Goal: Task Accomplishment & Management: Use online tool/utility

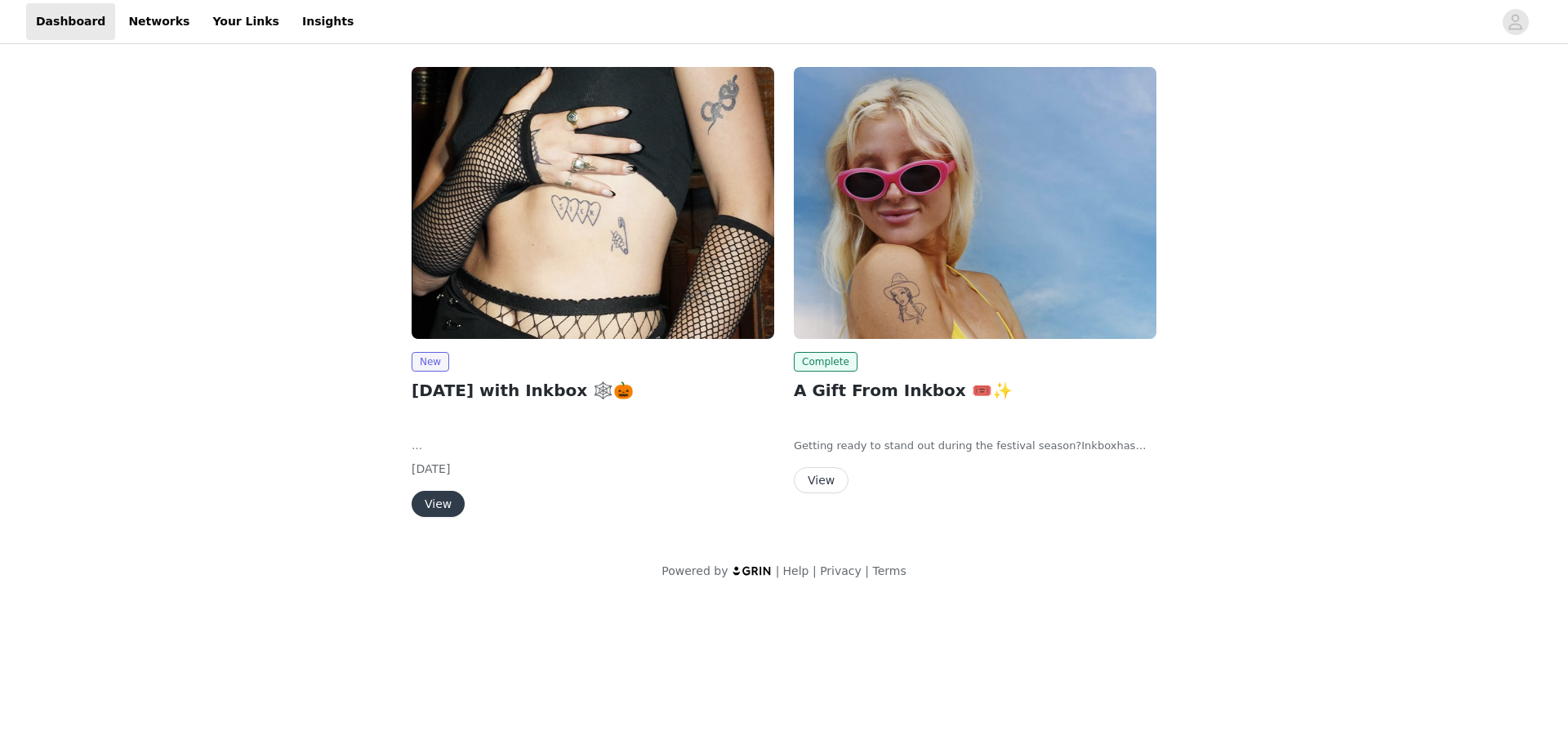
click at [444, 511] on button "View" at bounding box center [438, 504] width 53 height 26
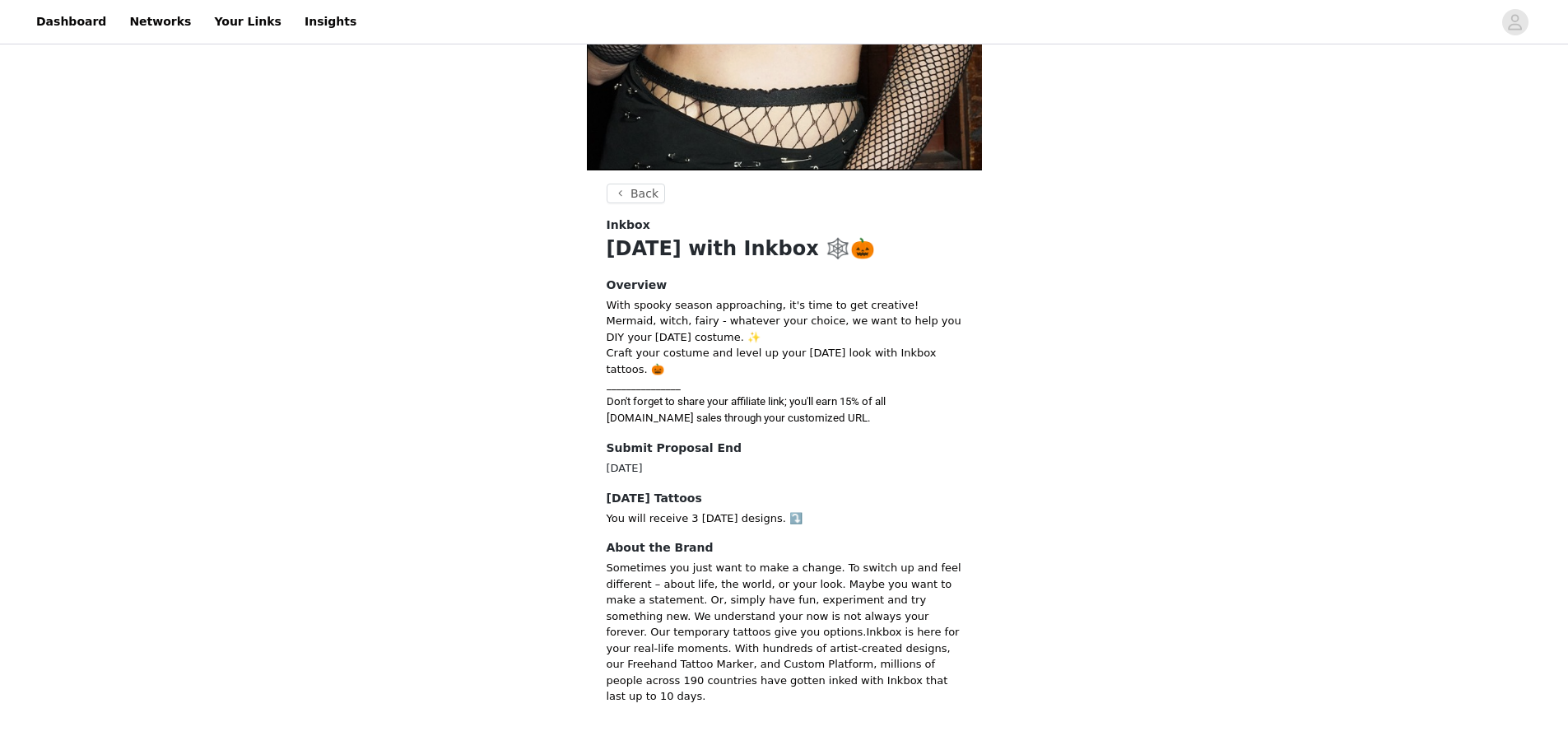
scroll to position [300, 0]
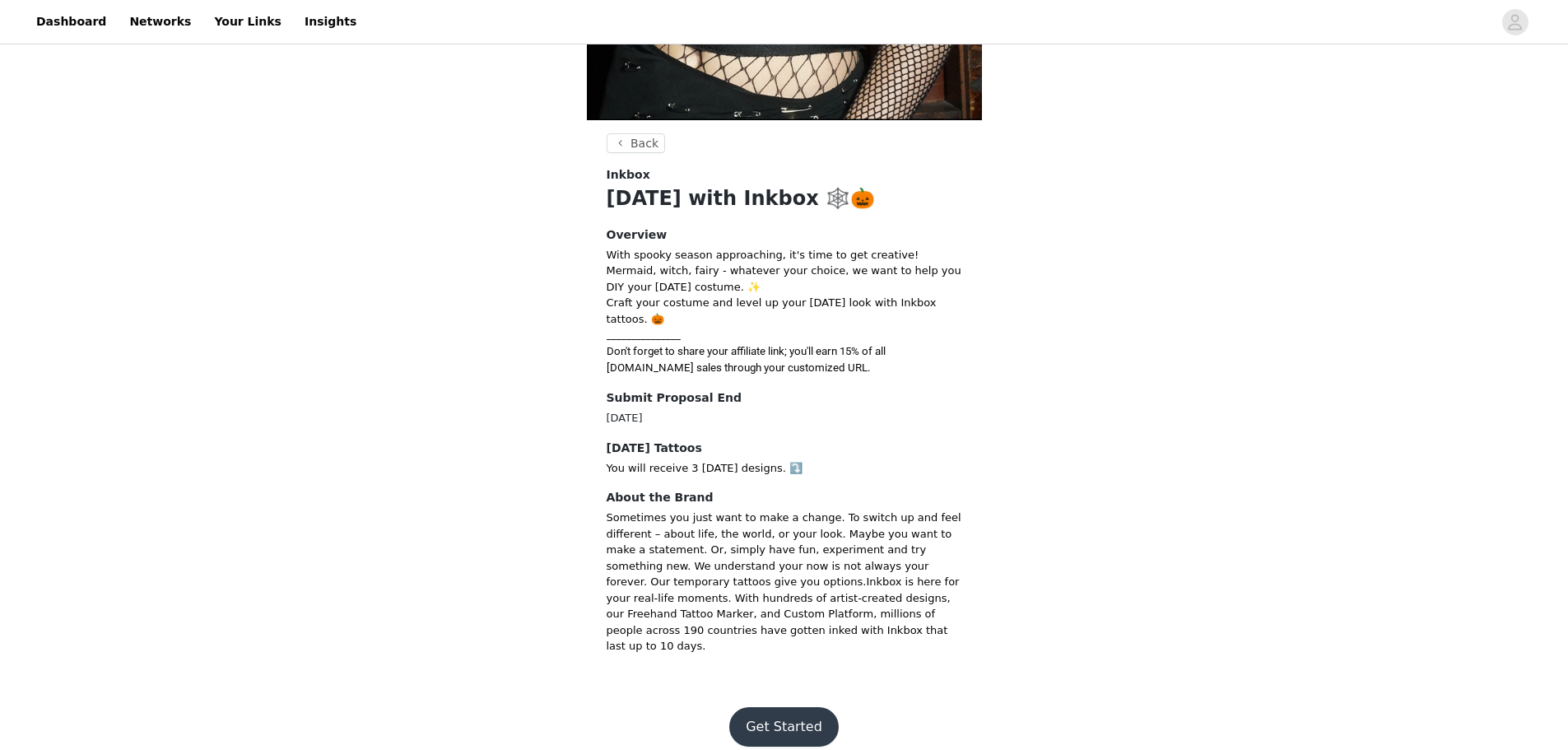
click at [778, 707] on button "Get Started" at bounding box center [784, 727] width 109 height 40
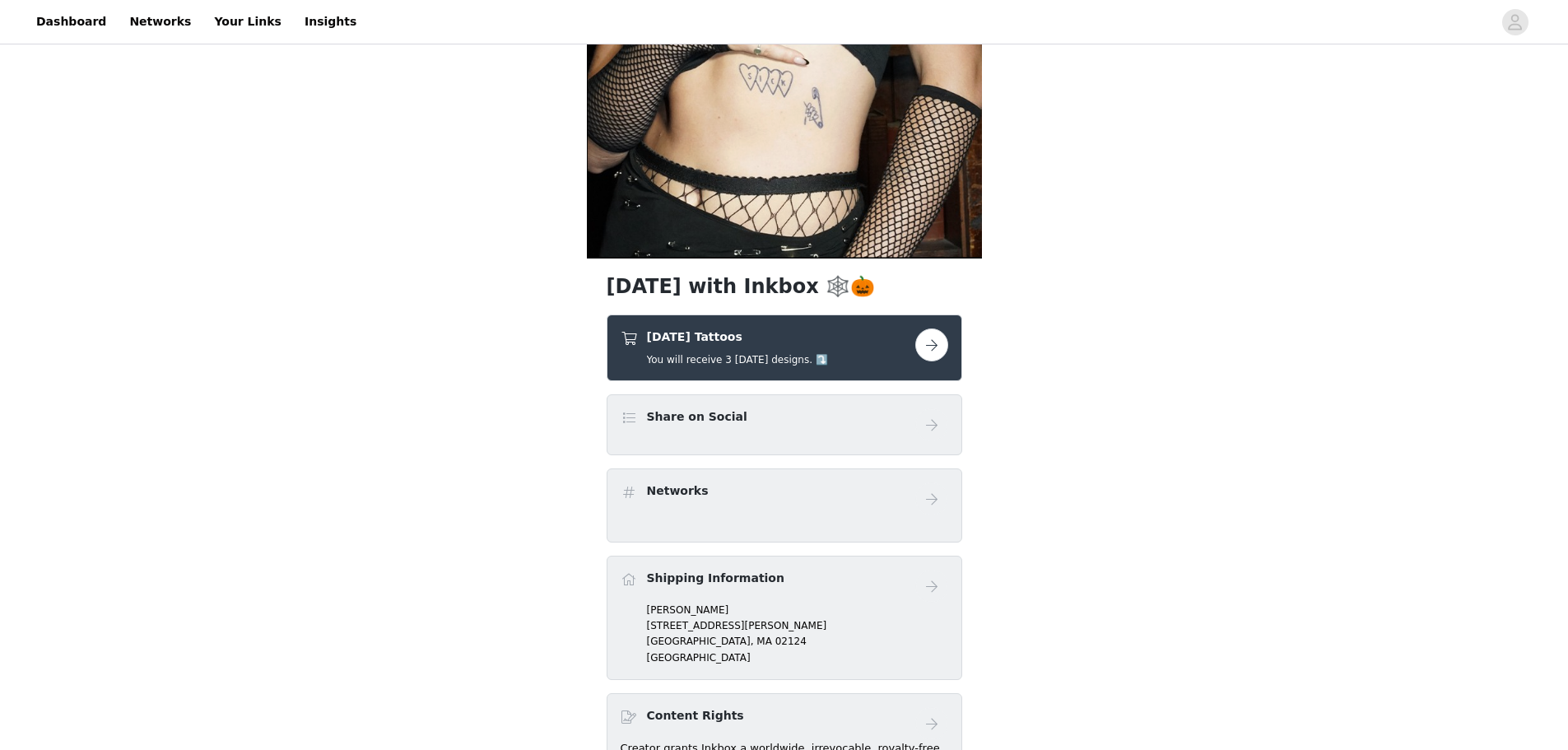
scroll to position [165, 0]
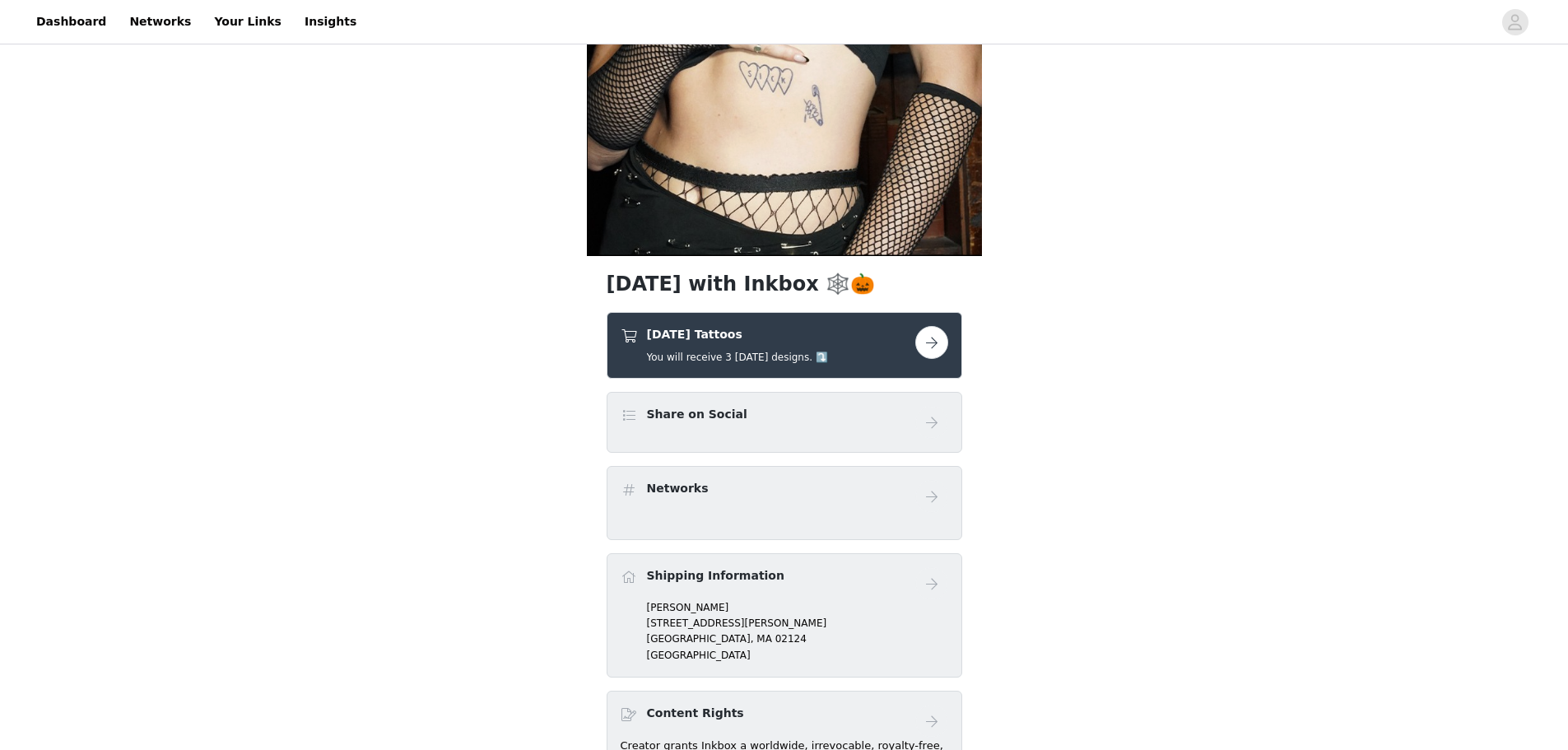
click at [940, 348] on button "button" at bounding box center [932, 343] width 33 height 33
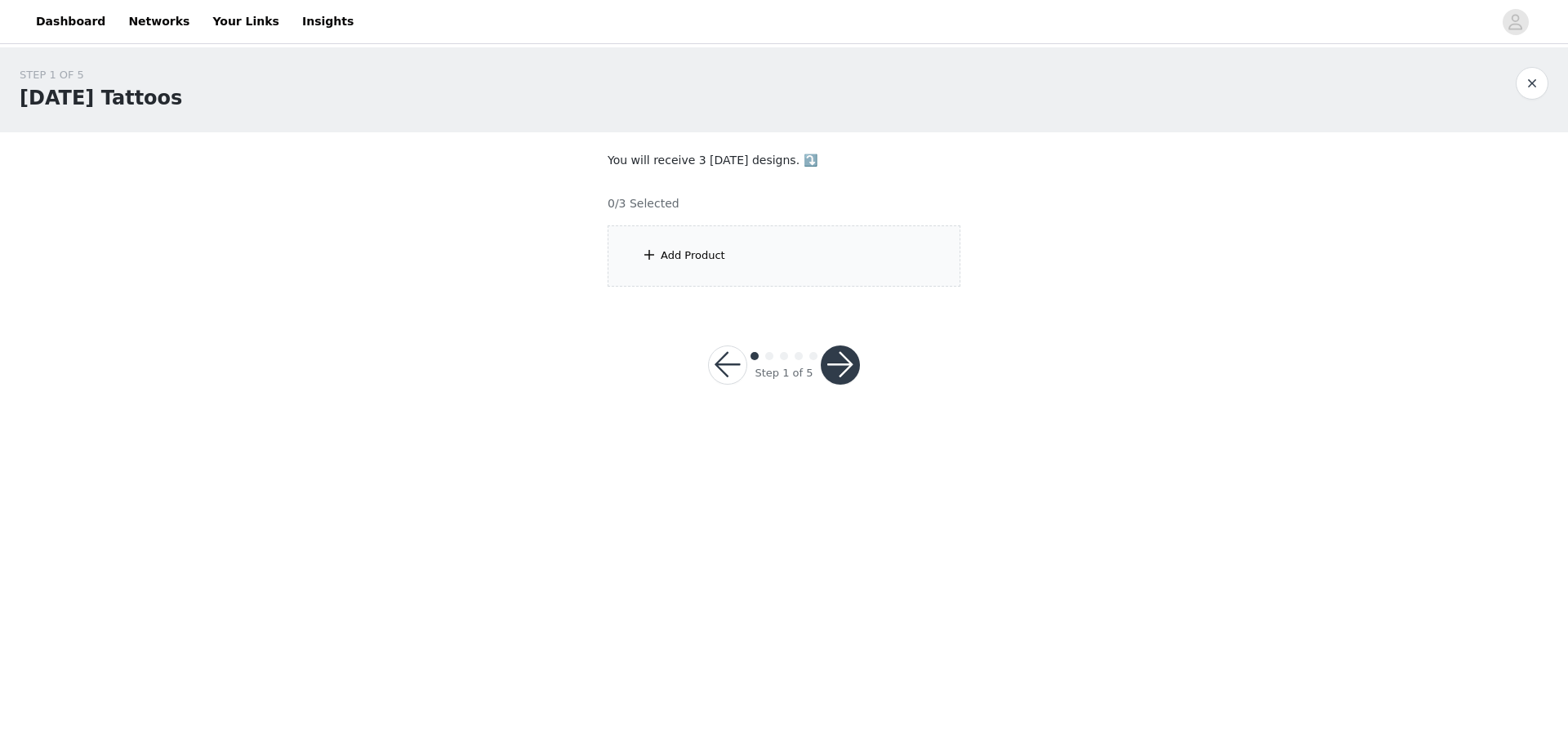
click at [769, 268] on div "Add Product" at bounding box center [784, 256] width 353 height 62
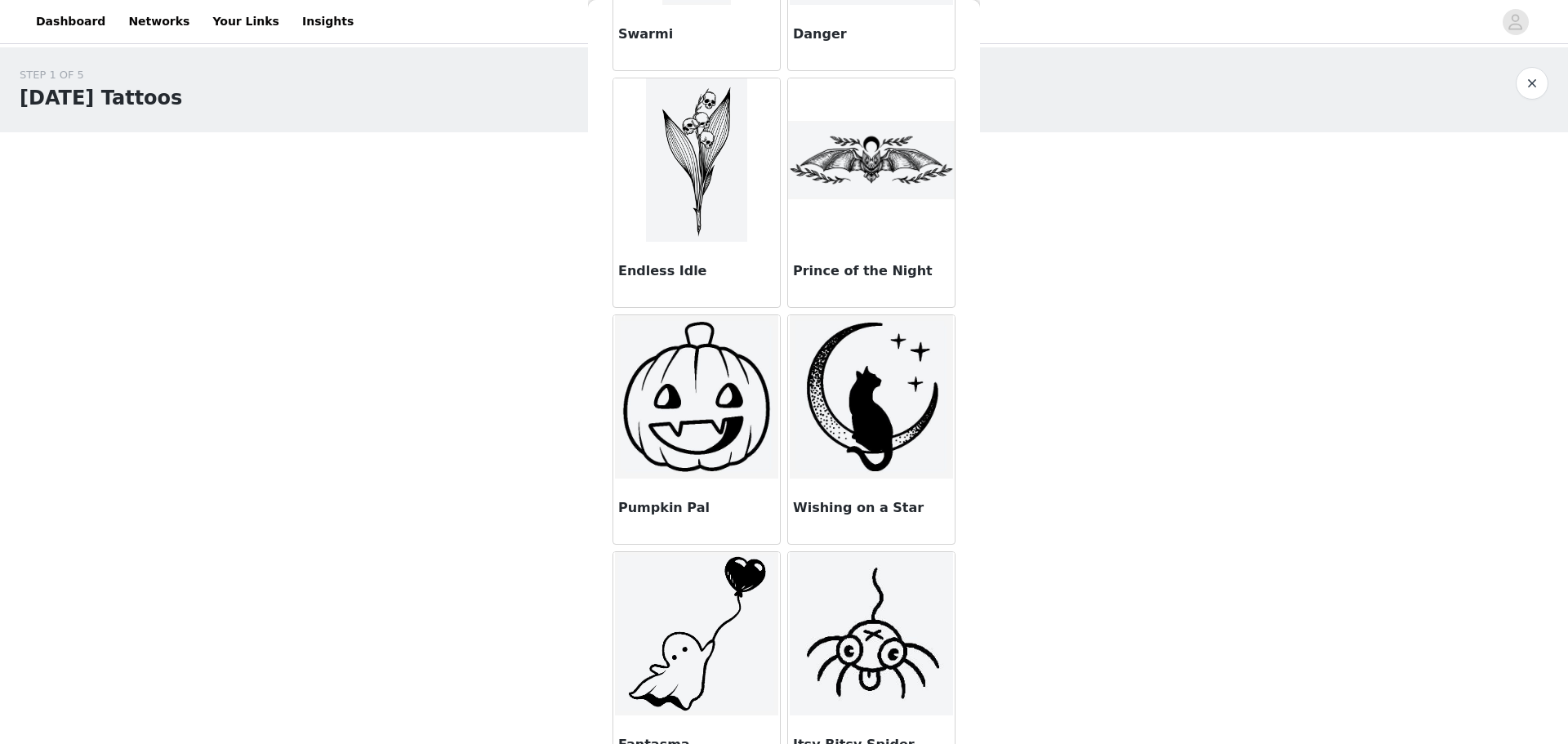
scroll to position [4983, 0]
